Goal: Complete application form

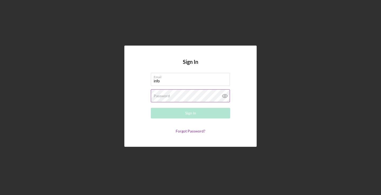
type input "[EMAIL_ADDRESS][DOMAIN_NAME]"
click at [205, 95] on div "Password Required" at bounding box center [190, 95] width 79 height 13
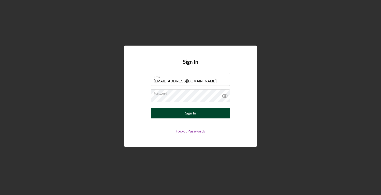
click at [211, 112] on button "Sign In" at bounding box center [190, 113] width 79 height 11
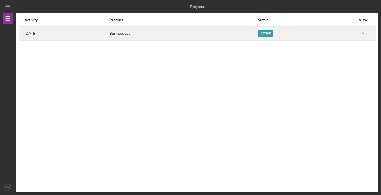
click at [299, 32] on div "Active" at bounding box center [307, 33] width 98 height 13
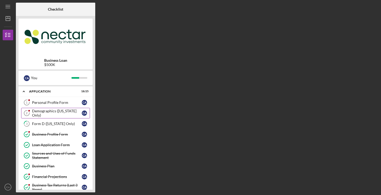
click at [54, 113] on div "Demographics ([US_STATE] Only)" at bounding box center [57, 113] width 50 height 8
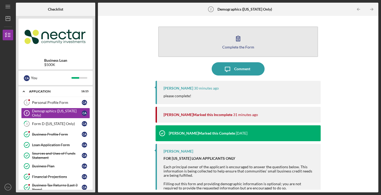
click at [231, 46] on div "Complete the Form" at bounding box center [238, 47] width 32 height 4
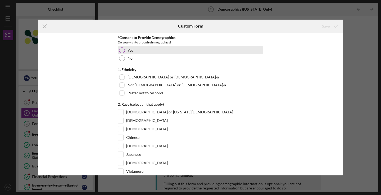
click at [120, 50] on div at bounding box center [122, 50] width 6 height 6
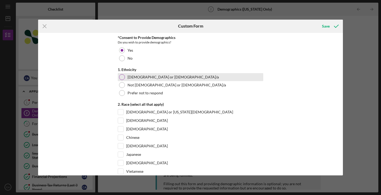
click at [123, 76] on div at bounding box center [122, 77] width 6 height 6
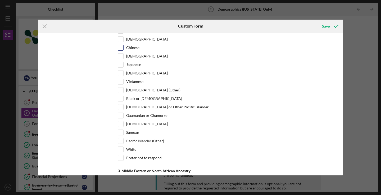
scroll to position [91, 0]
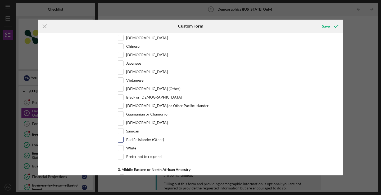
click at [122, 141] on input "Pacific Islander (Other)" at bounding box center [120, 139] width 5 height 5
checkbox input "true"
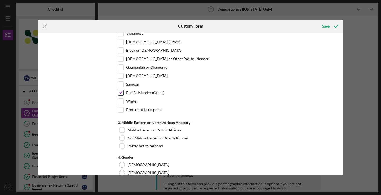
scroll to position [144, 0]
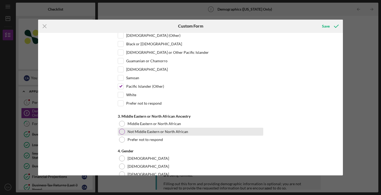
click at [122, 130] on div at bounding box center [122, 132] width 6 height 6
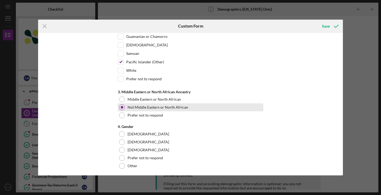
scroll to position [180, 0]
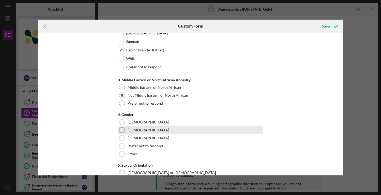
click at [122, 132] on div at bounding box center [122, 130] width 6 height 6
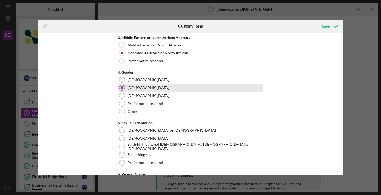
scroll to position [223, 0]
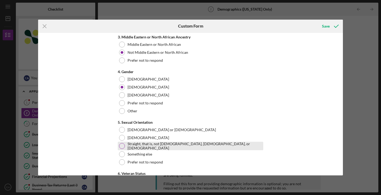
click at [122, 144] on div at bounding box center [122, 146] width 6 height 6
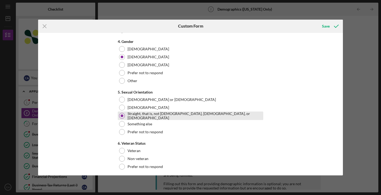
scroll to position [254, 0]
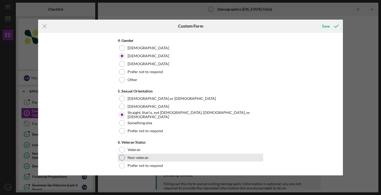
click at [122, 158] on div at bounding box center [122, 157] width 6 height 6
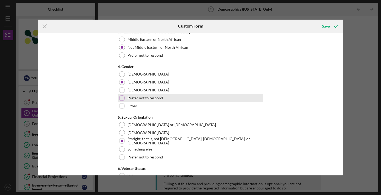
scroll to position [256, 0]
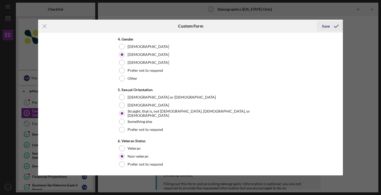
click at [324, 26] on div "Save" at bounding box center [326, 26] width 8 height 11
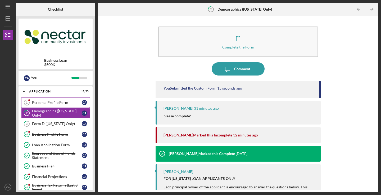
click at [58, 101] on div "Personal Profile Form" at bounding box center [57, 102] width 50 height 4
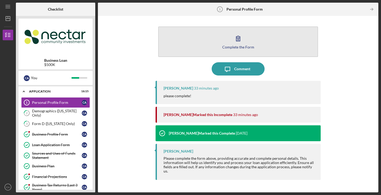
click at [242, 45] on div "Complete the Form" at bounding box center [238, 47] width 32 height 4
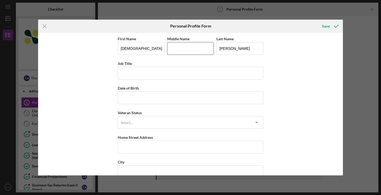
click at [192, 52] on input "Middle Name" at bounding box center [190, 48] width 47 height 13
type input "[PERSON_NAME]"
click at [160, 75] on input "Job Title" at bounding box center [190, 73] width 145 height 13
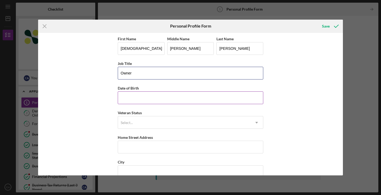
type input "Owner"
click at [156, 100] on input "Date of Birth" at bounding box center [190, 97] width 145 height 13
type input "[DATE]"
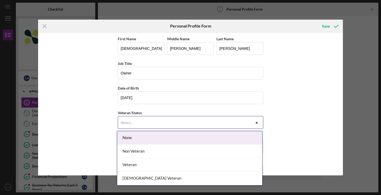
click at [162, 120] on div "Select..." at bounding box center [184, 122] width 132 height 12
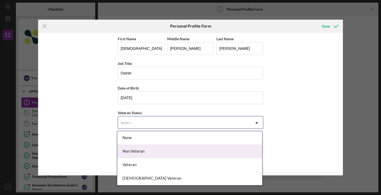
click at [151, 151] on div "Non Veteran" at bounding box center [189, 150] width 145 height 13
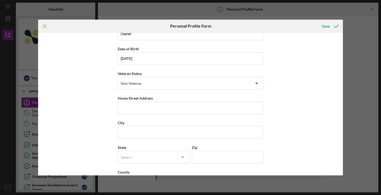
scroll to position [39, 0]
click at [155, 108] on input "Home Street Address" at bounding box center [190, 107] width 145 height 13
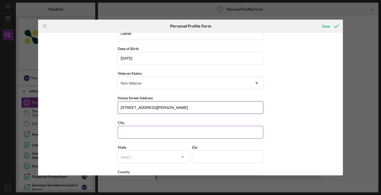
type input "[STREET_ADDRESS][PERSON_NAME]"
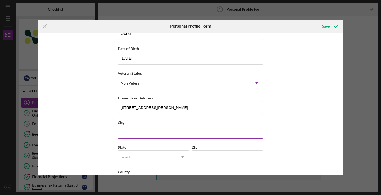
click at [159, 130] on input "City" at bounding box center [190, 132] width 145 height 13
type input "Pawtucket"
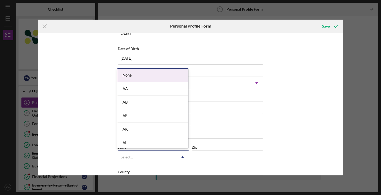
click at [150, 153] on div "Select..." at bounding box center [147, 157] width 58 height 12
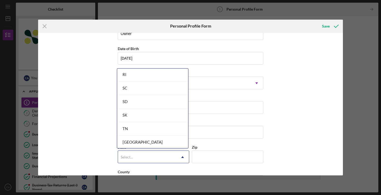
scroll to position [819, 0]
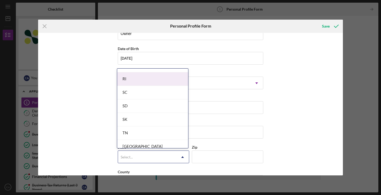
click at [156, 81] on div "RI" at bounding box center [152, 78] width 71 height 13
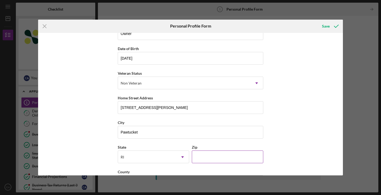
click at [210, 157] on input "Zip" at bounding box center [227, 156] width 71 height 13
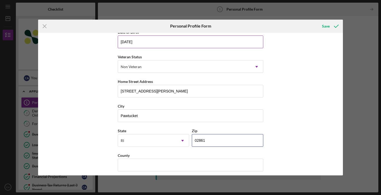
scroll to position [60, 0]
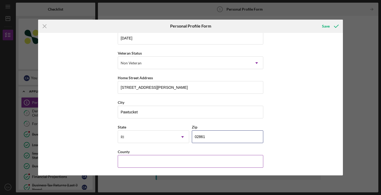
type input "02861"
click at [146, 160] on input "County" at bounding box center [190, 161] width 145 height 13
type input "[GEOGRAPHIC_DATA]"
click at [325, 27] on div "Save" at bounding box center [326, 26] width 8 height 11
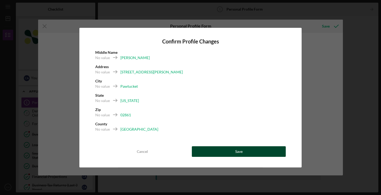
click at [244, 150] on button "Save" at bounding box center [239, 151] width 94 height 11
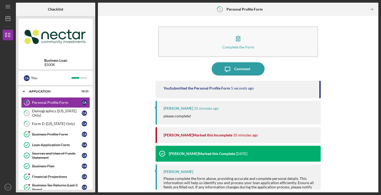
click at [122, 122] on div "Complete the Form Form Icon/Message Comment You Submitted the Personal Profile …" at bounding box center [238, 104] width 275 height 171
